Goal: Task Accomplishment & Management: Use online tool/utility

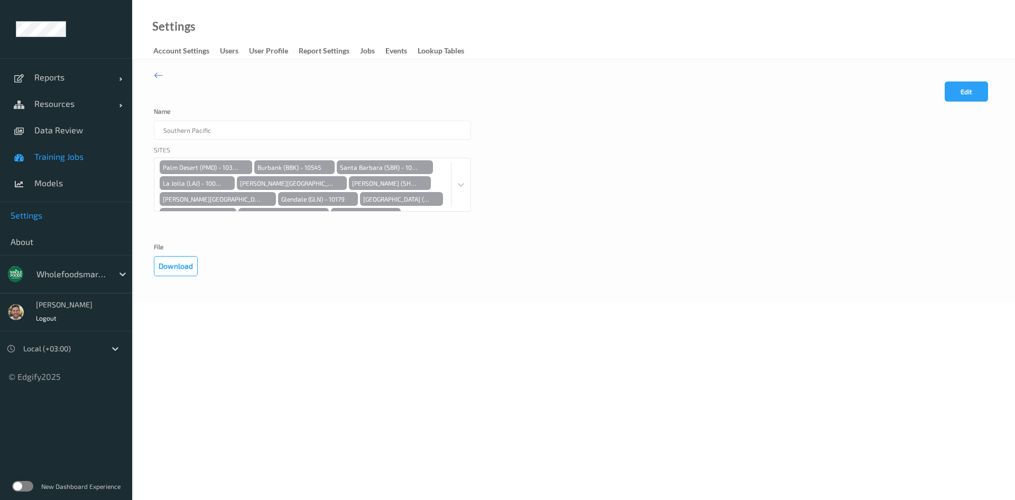
click at [68, 153] on span "Training Jobs" at bounding box center [77, 156] width 87 height 11
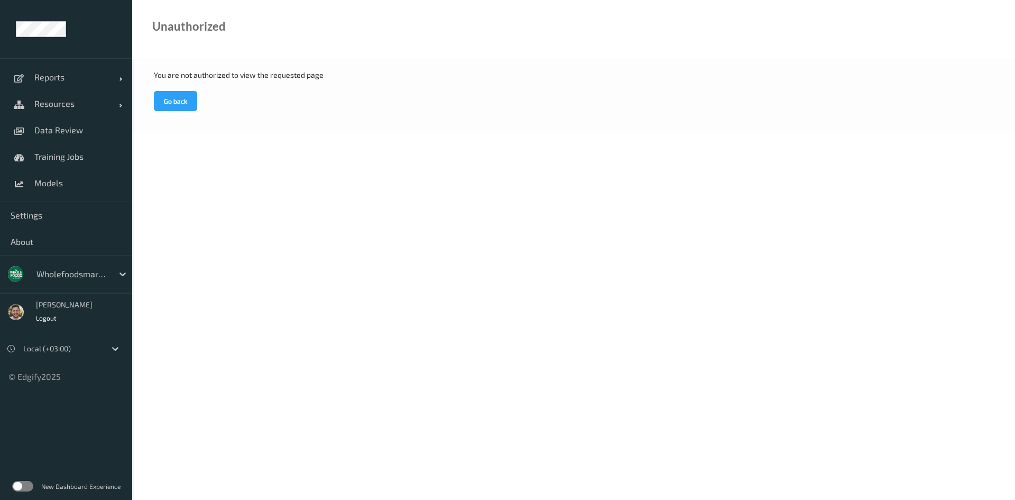
click at [79, 264] on div "wholefoodsmarket" at bounding box center [81, 274] width 101 height 20
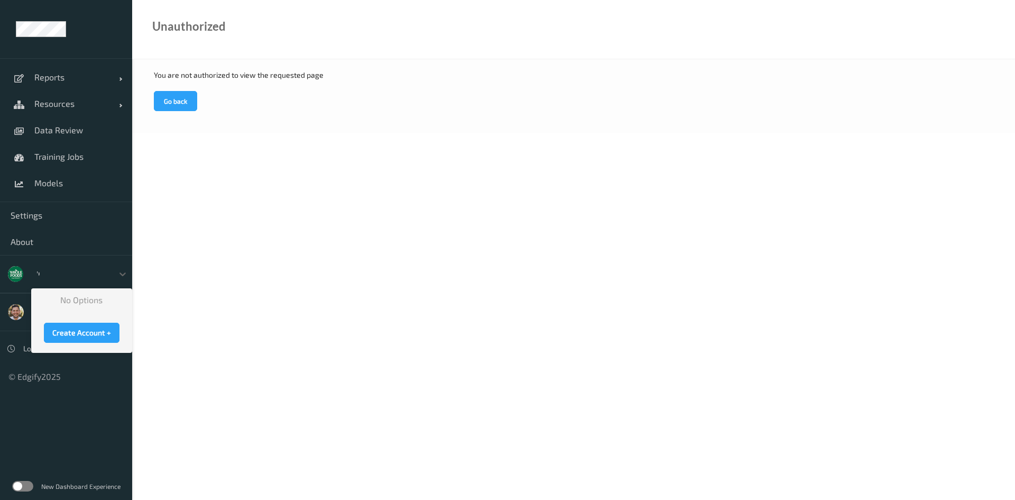
type input "'"
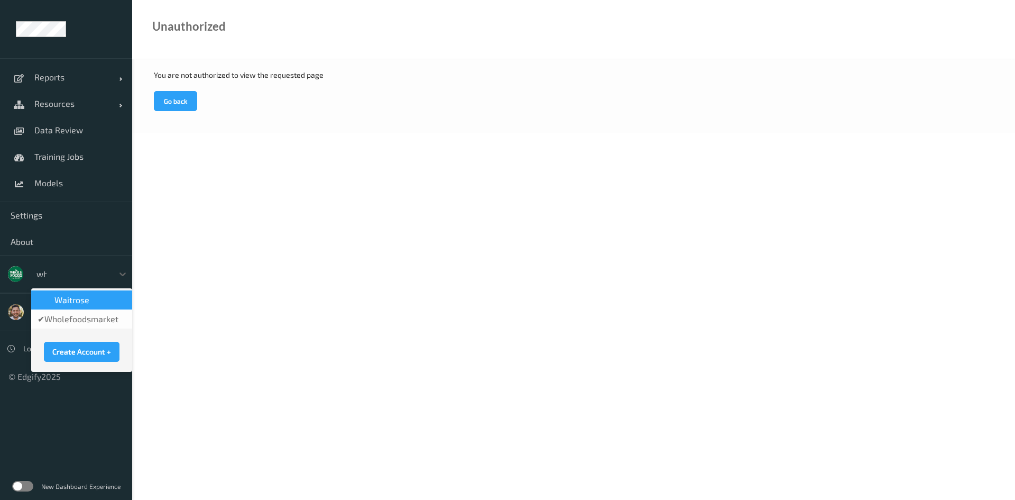
type input "who"
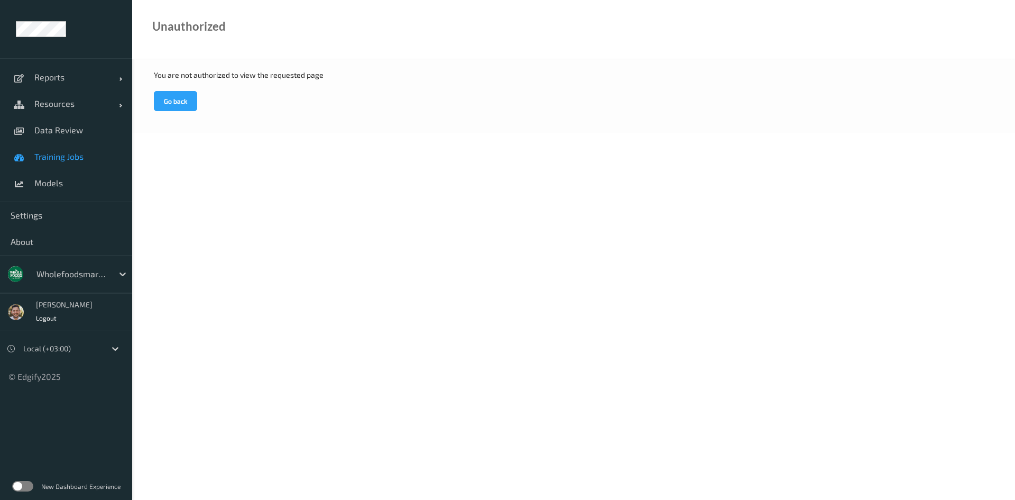
click at [84, 160] on span "Training Jobs" at bounding box center [77, 156] width 87 height 11
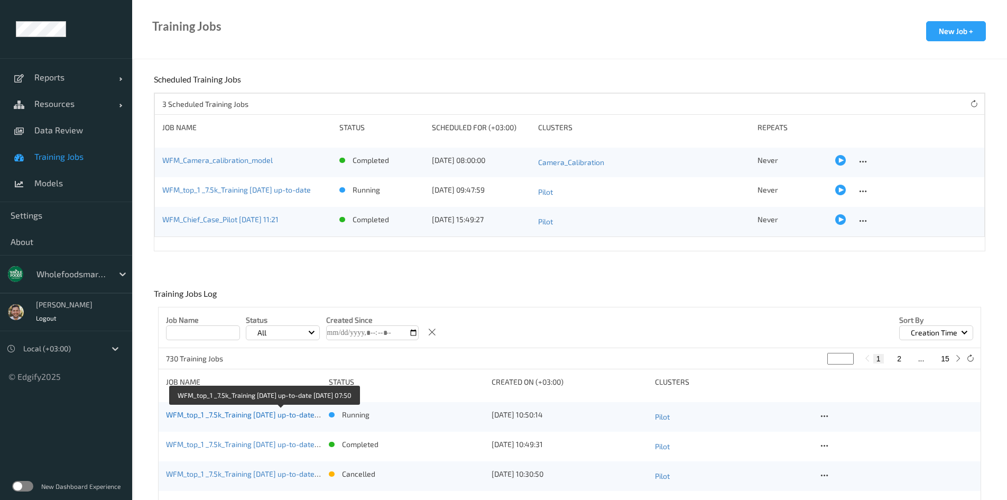
click at [243, 414] on link "WFM_top_1 _7.5k_Training [DATE] up-to-date [DATE] 07:50" at bounding box center [262, 414] width 192 height 9
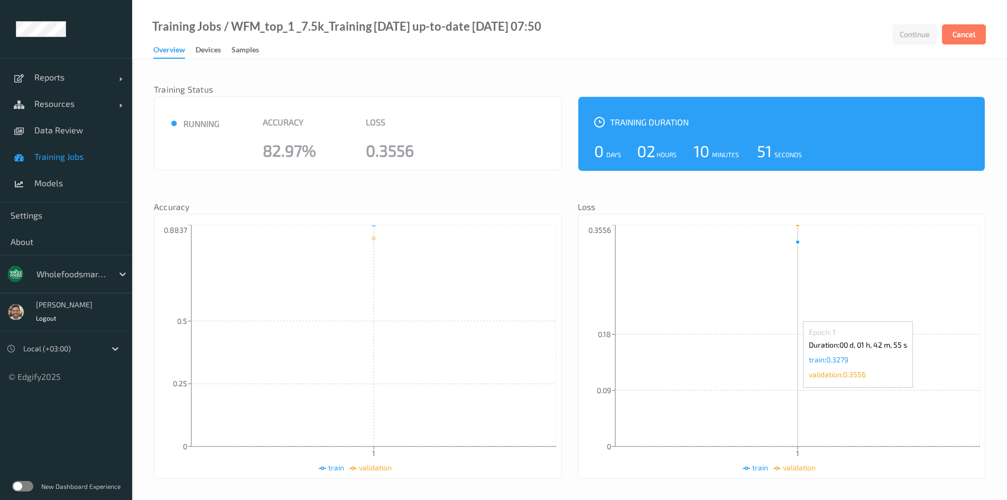
click at [855, 316] on icon "1 0 0.09 0.18 0.3556" at bounding box center [782, 349] width 397 height 248
